Goal: Task Accomplishment & Management: Manage account settings

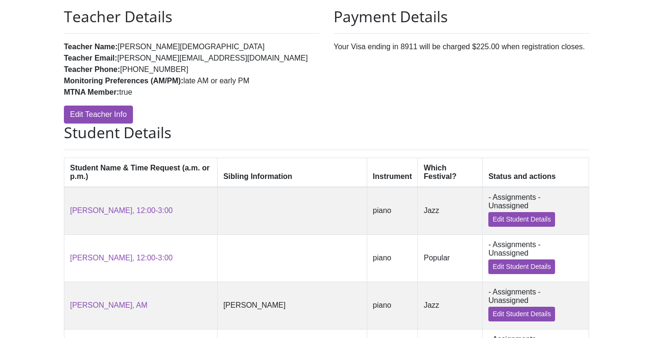
scroll to position [93, 0]
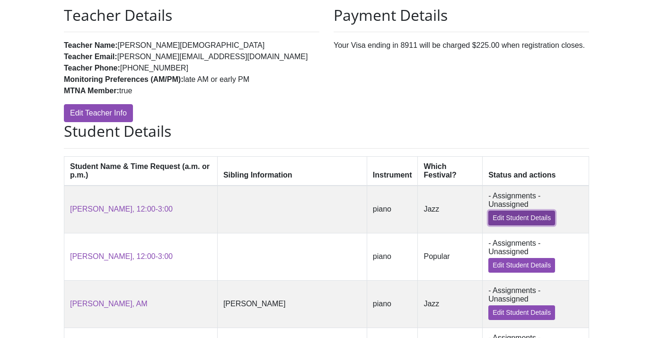
click at [496, 219] on link "Edit Student Details" at bounding box center [521, 217] width 67 height 15
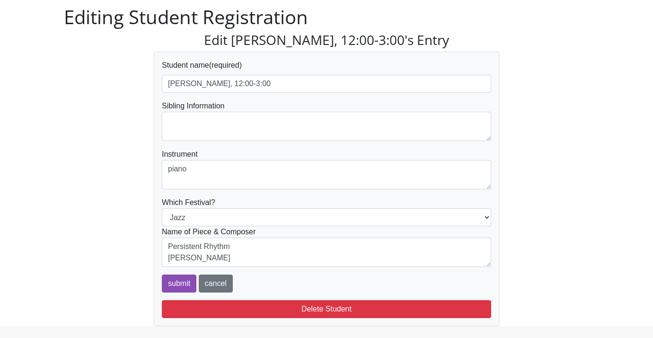
scroll to position [35, 0]
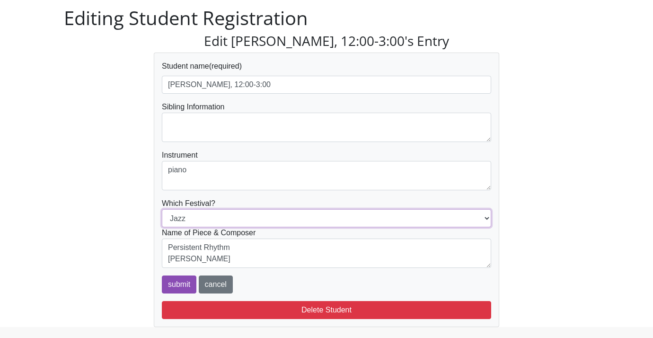
click option "Jazz" at bounding box center [0, 0] width 0 height 0
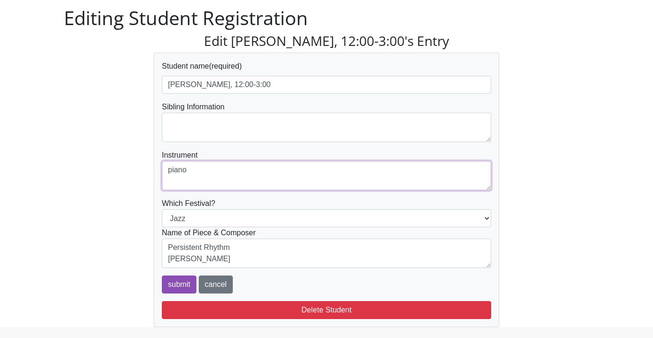
click at [193, 174] on textarea "piano" at bounding box center [326, 175] width 329 height 29
drag, startPoint x: 193, startPoint y: 174, endPoint x: 174, endPoint y: 174, distance: 19.4
click at [174, 174] on textarea "piano" at bounding box center [326, 175] width 329 height 29
type textarea "piano"
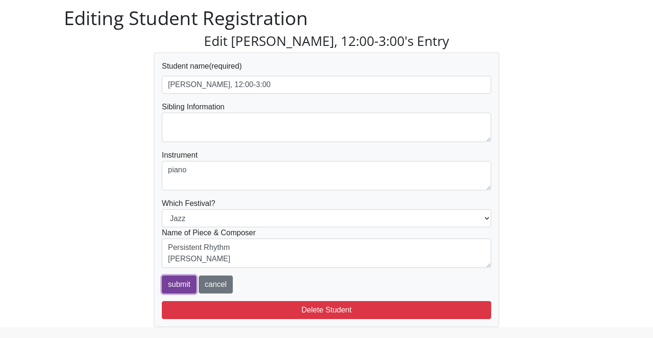
click at [175, 284] on input "submit" at bounding box center [179, 284] width 35 height 18
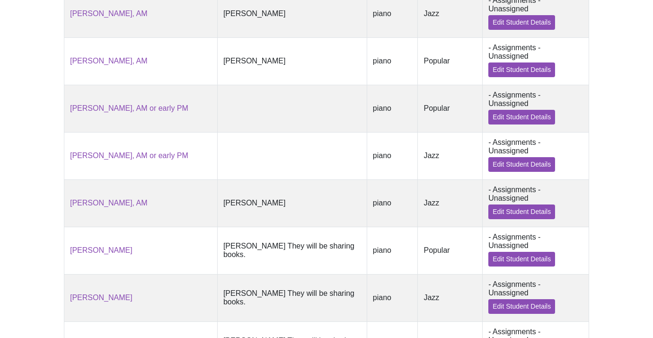
scroll to position [414, 0]
